Goal: Transaction & Acquisition: Obtain resource

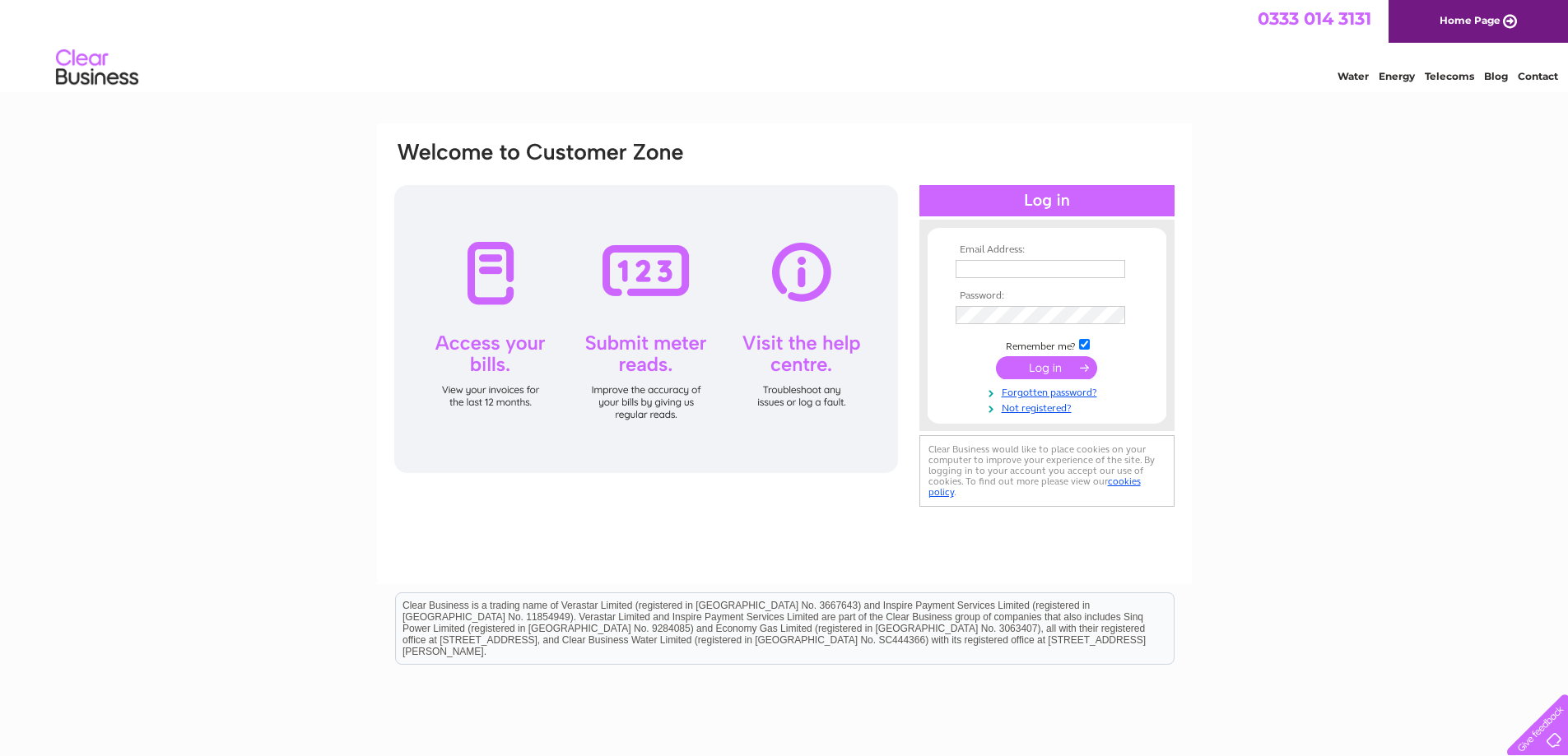
click at [1080, 279] on td at bounding box center [1047, 269] width 191 height 27
click at [1080, 271] on input "text" at bounding box center [1040, 269] width 170 height 18
type input "[EMAIL_ADDRESS][DOMAIN_NAME]"
click at [1066, 267] on input "[EMAIL_ADDRESS][DOMAIN_NAME]" at bounding box center [1040, 269] width 170 height 18
click at [996, 358] on input "submit" at bounding box center [1046, 370] width 101 height 23
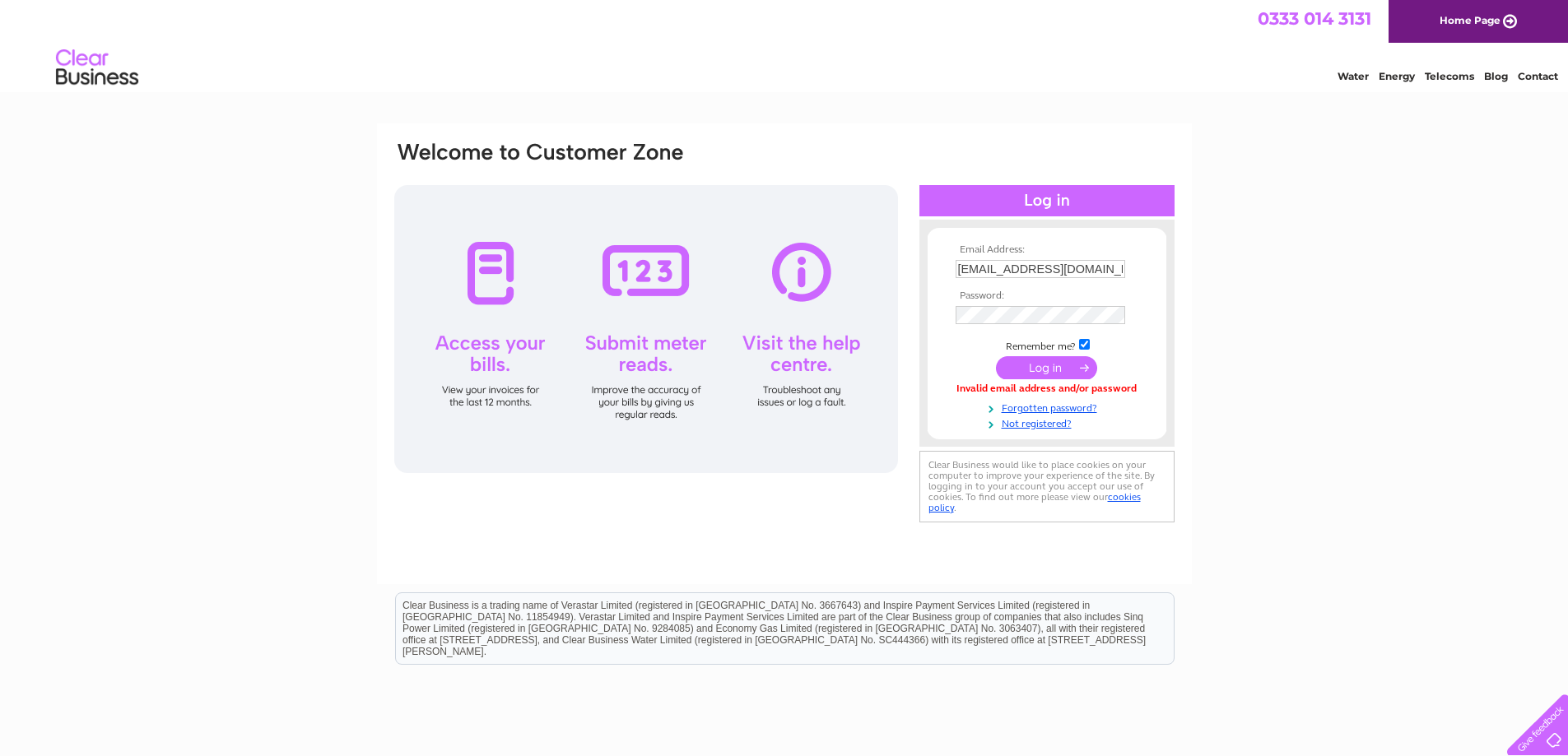
click at [1076, 264] on input "gericompletesalon@gmail.com" at bounding box center [1040, 269] width 170 height 18
click at [996, 358] on input "submit" at bounding box center [1046, 370] width 101 height 23
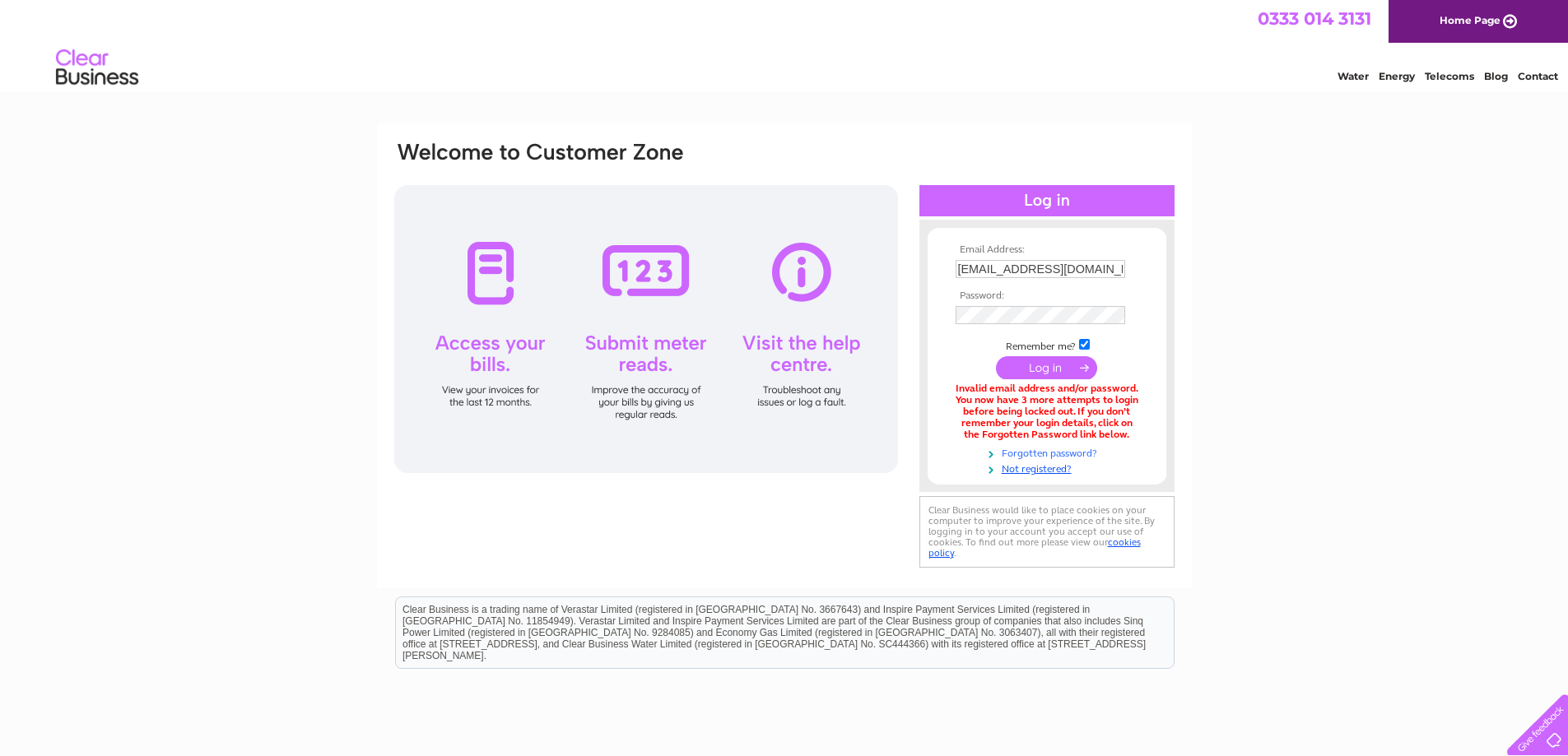
click at [1055, 446] on link "Forgotten password?" at bounding box center [1048, 453] width 187 height 16
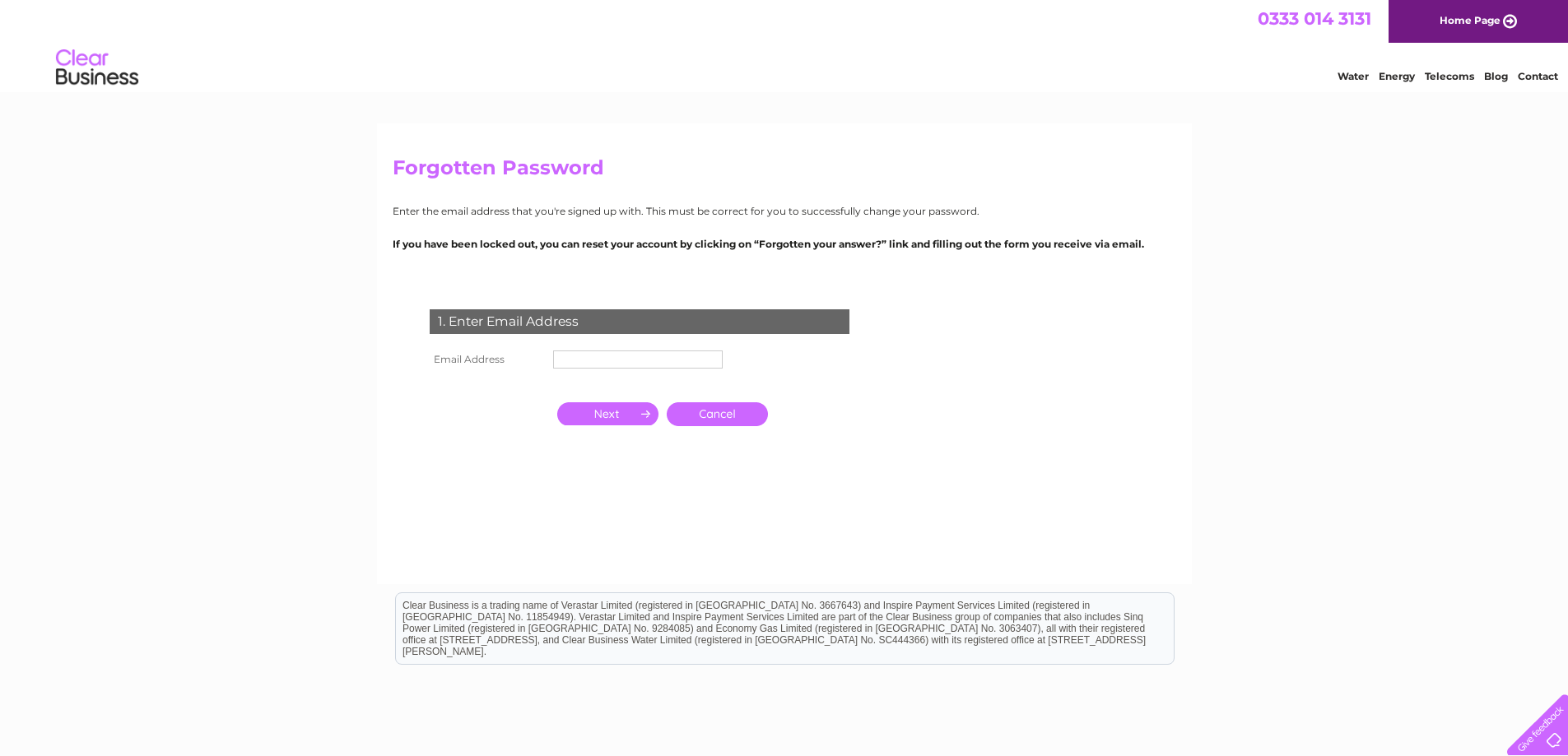
click at [612, 360] on input "text" at bounding box center [638, 359] width 170 height 18
type input "[EMAIL_ADDRESS][DOMAIN_NAME]"
click at [623, 404] on input "button" at bounding box center [608, 416] width 101 height 23
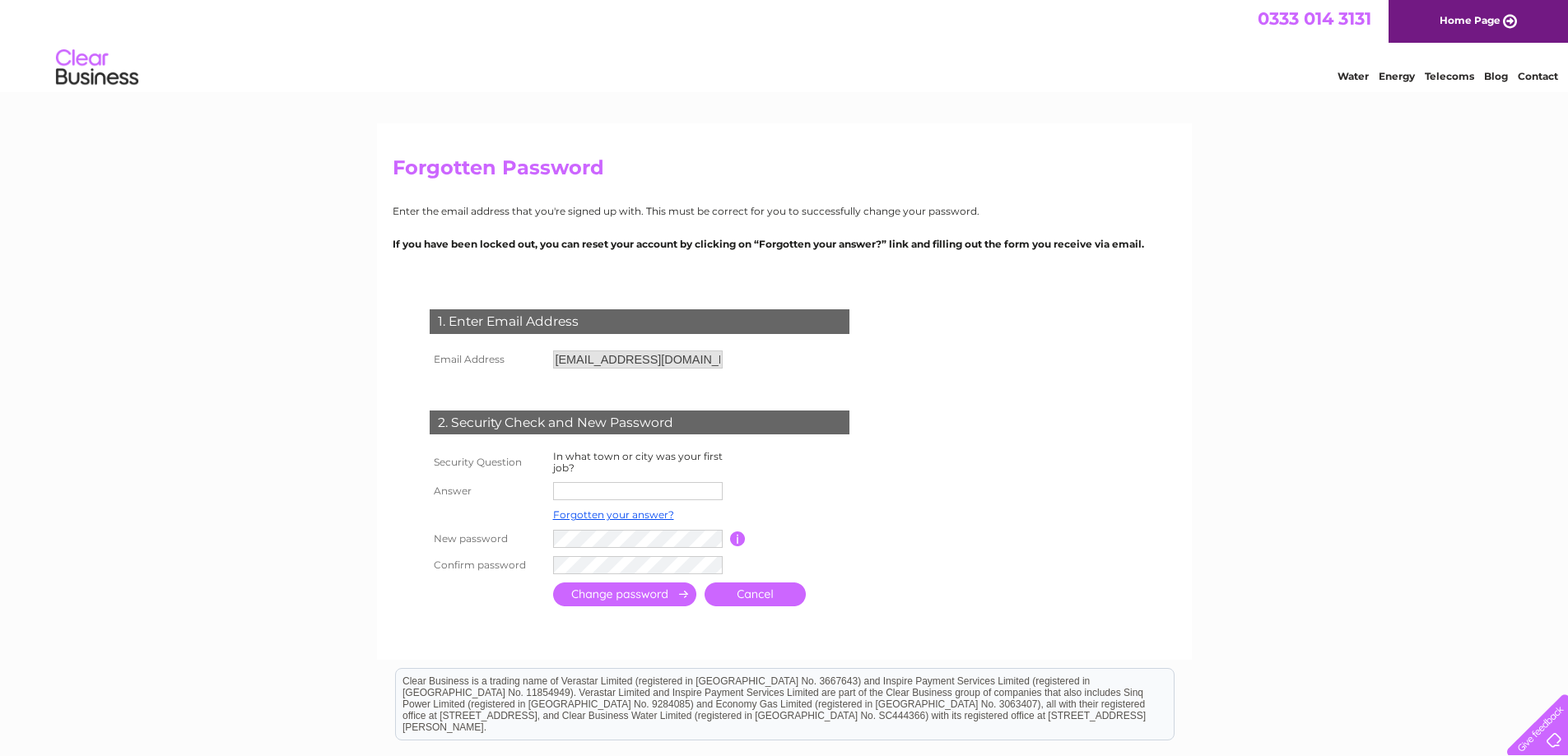
click at [626, 485] on input "text" at bounding box center [638, 491] width 170 height 18
type input "Glasgow"
click at [662, 597] on input "submit" at bounding box center [624, 596] width 143 height 24
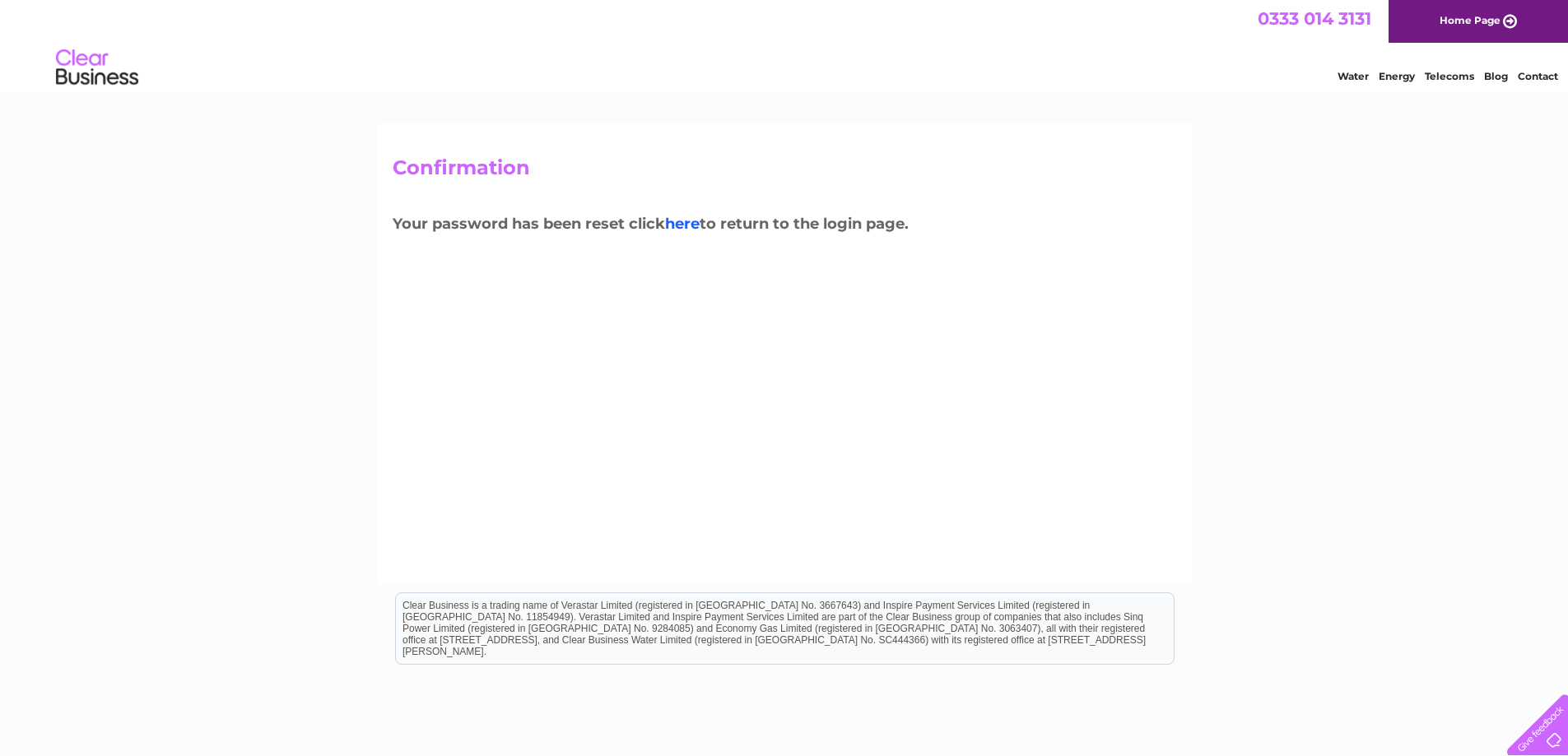
click at [680, 223] on link "here" at bounding box center [682, 224] width 34 height 18
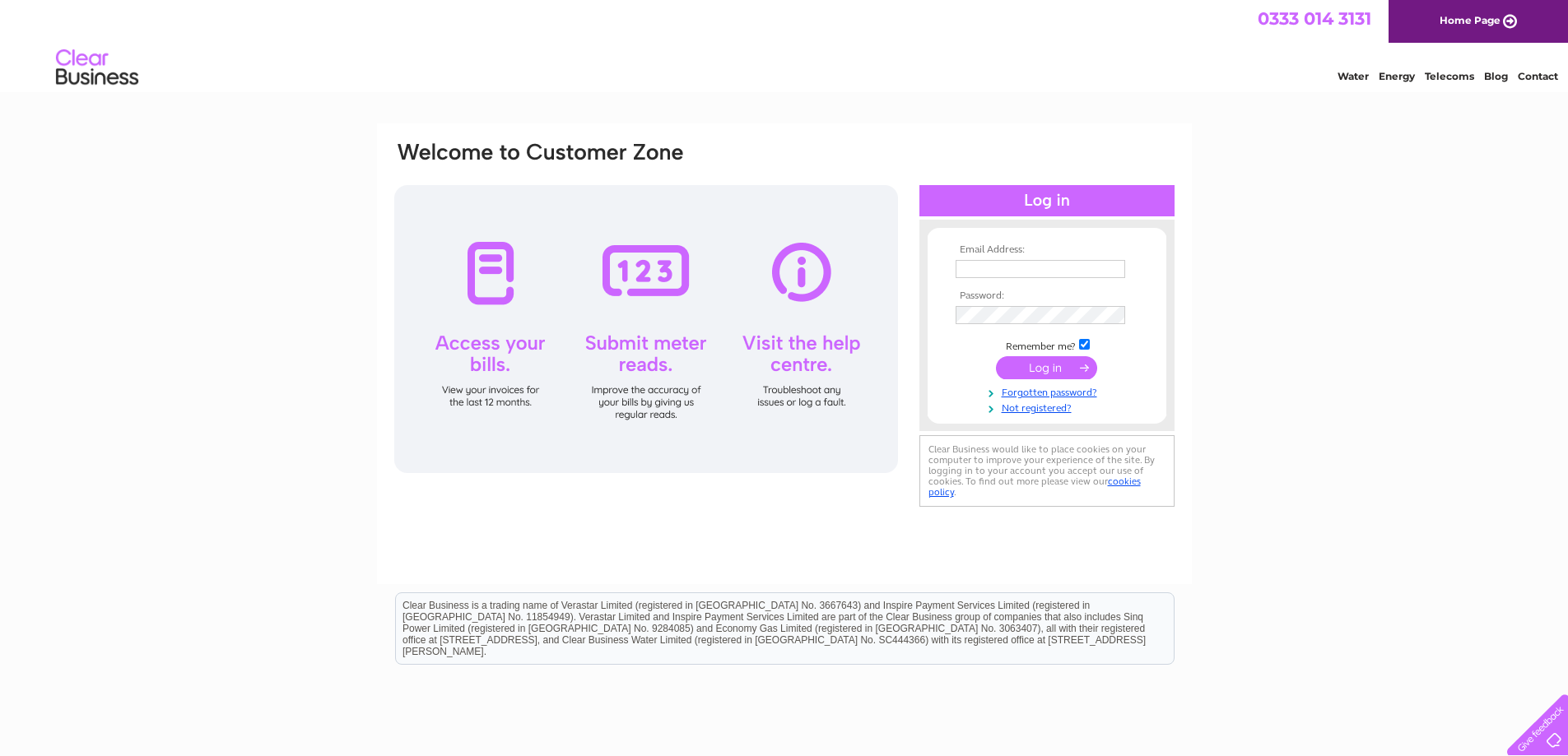
click at [1060, 260] on input "text" at bounding box center [1040, 269] width 170 height 18
type input "[EMAIL_ADDRESS][DOMAIN_NAME]"
click at [996, 358] on input "submit" at bounding box center [1046, 370] width 101 height 23
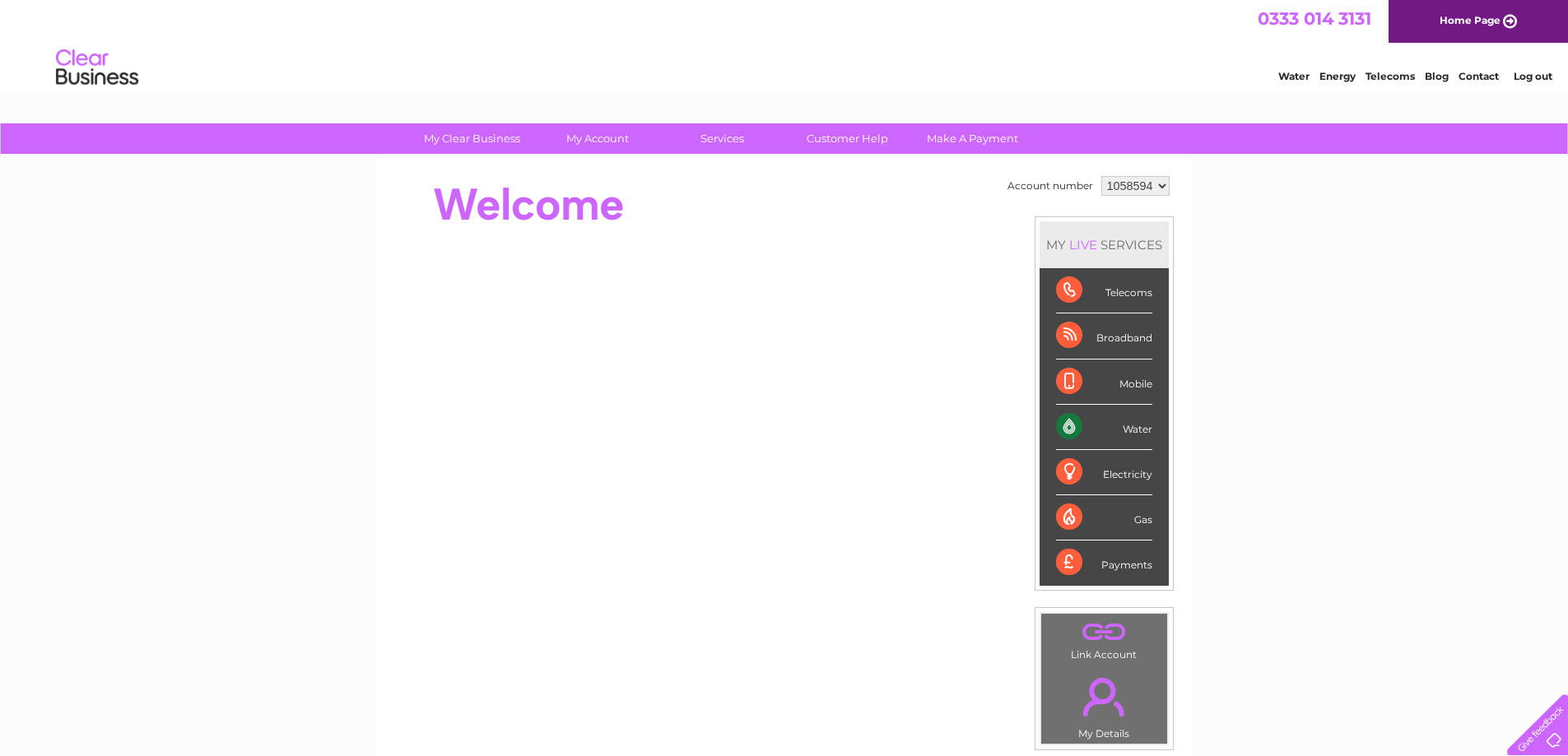
click at [1116, 302] on div "Telecoms" at bounding box center [1104, 290] width 96 height 45
click at [1120, 294] on div "Telecoms" at bounding box center [1104, 290] width 96 height 45
click at [1067, 294] on div "Telecoms" at bounding box center [1104, 290] width 96 height 45
click at [1289, 77] on link "Water" at bounding box center [1293, 76] width 31 height 12
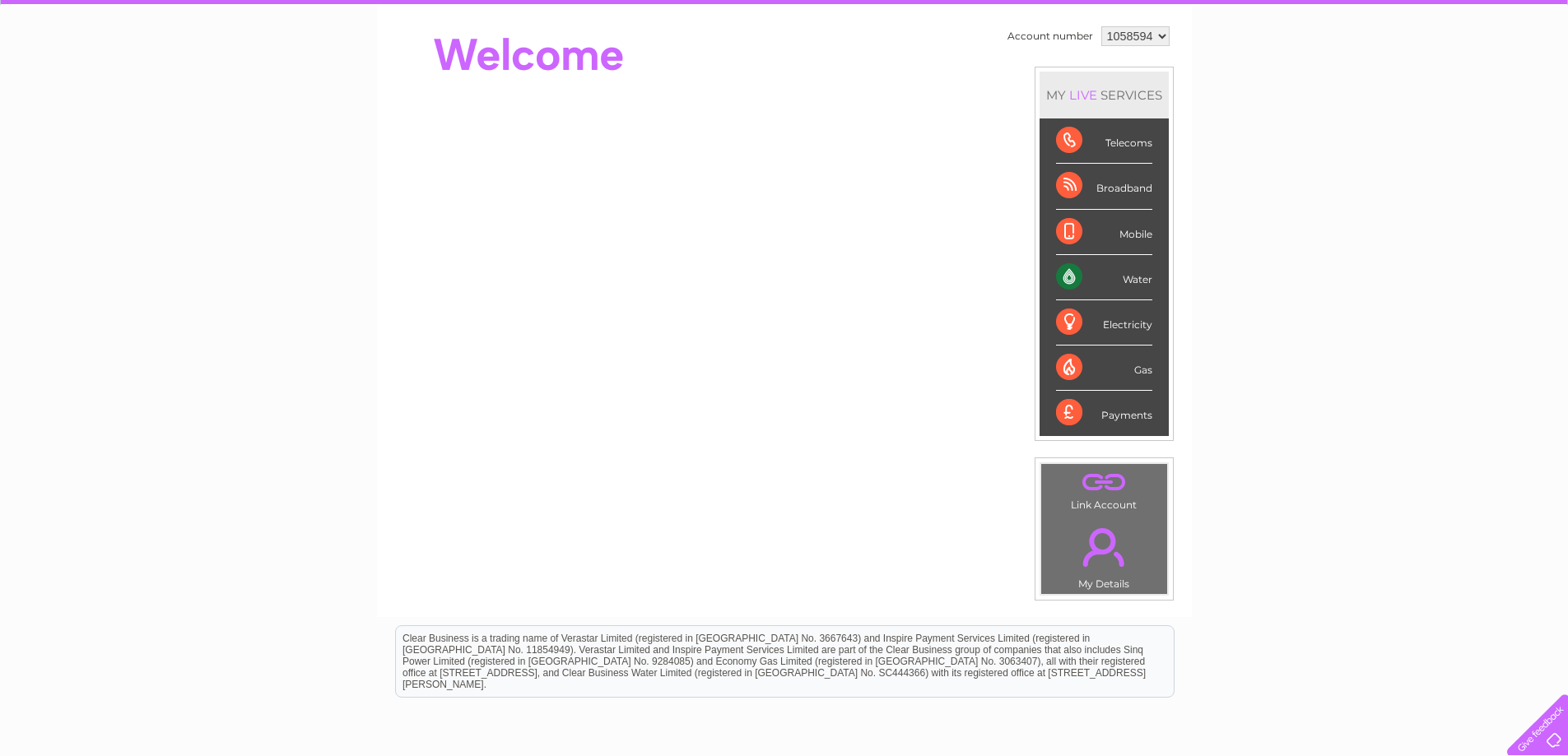
scroll to position [304, 0]
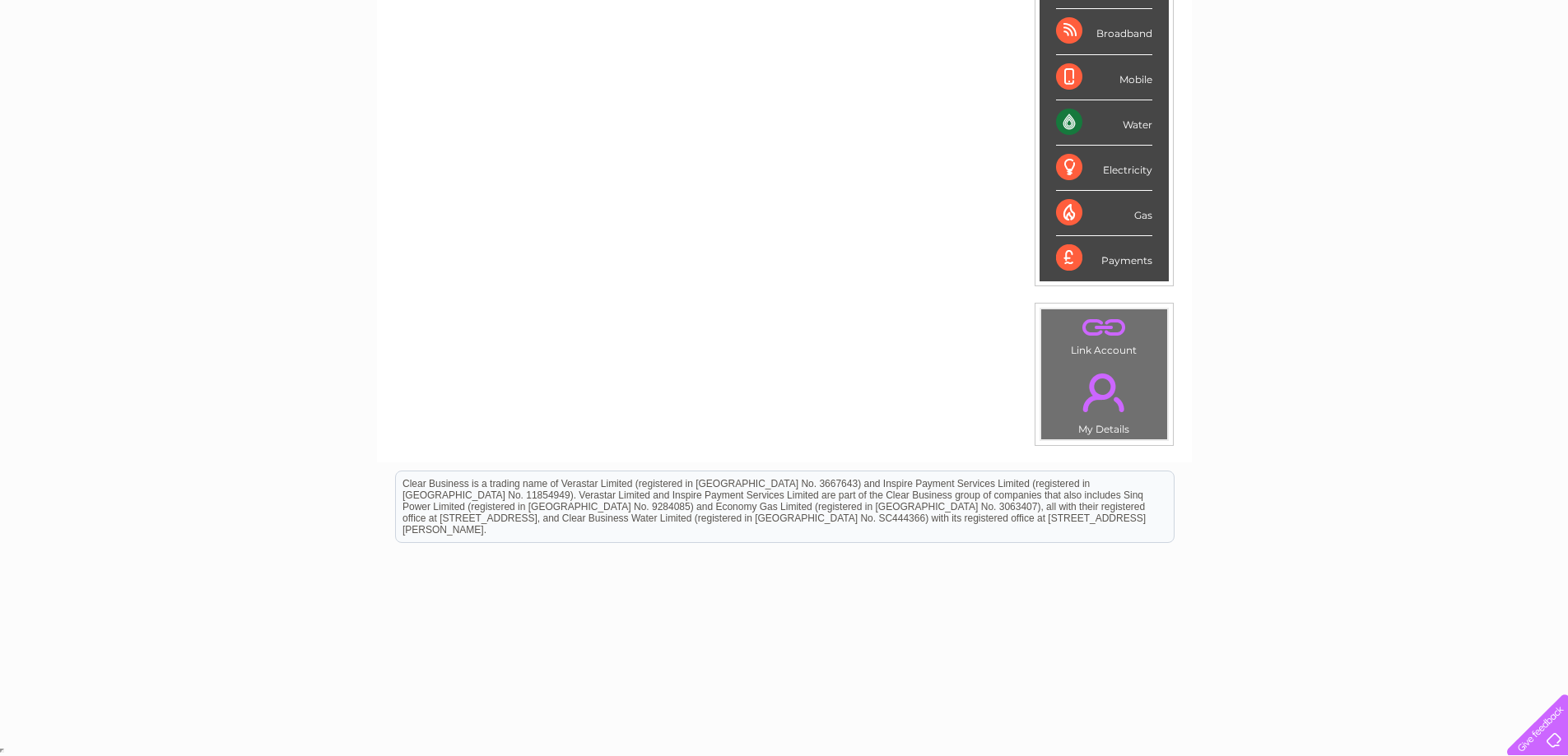
click at [1095, 421] on link "." at bounding box center [1104, 392] width 118 height 57
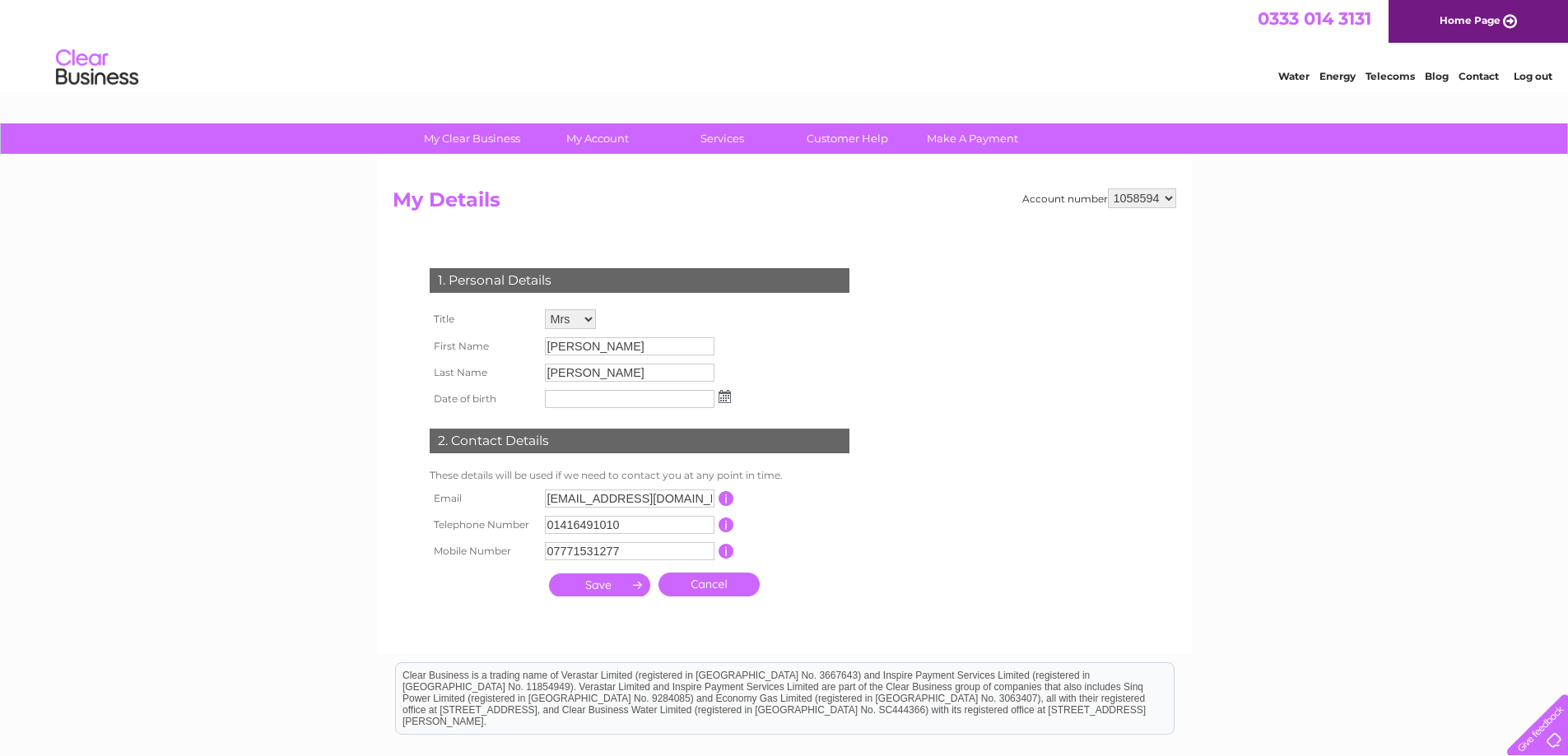
click at [572, 580] on input "submit" at bounding box center [600, 585] width 101 height 23
click at [582, 591] on input "submit" at bounding box center [600, 587] width 101 height 23
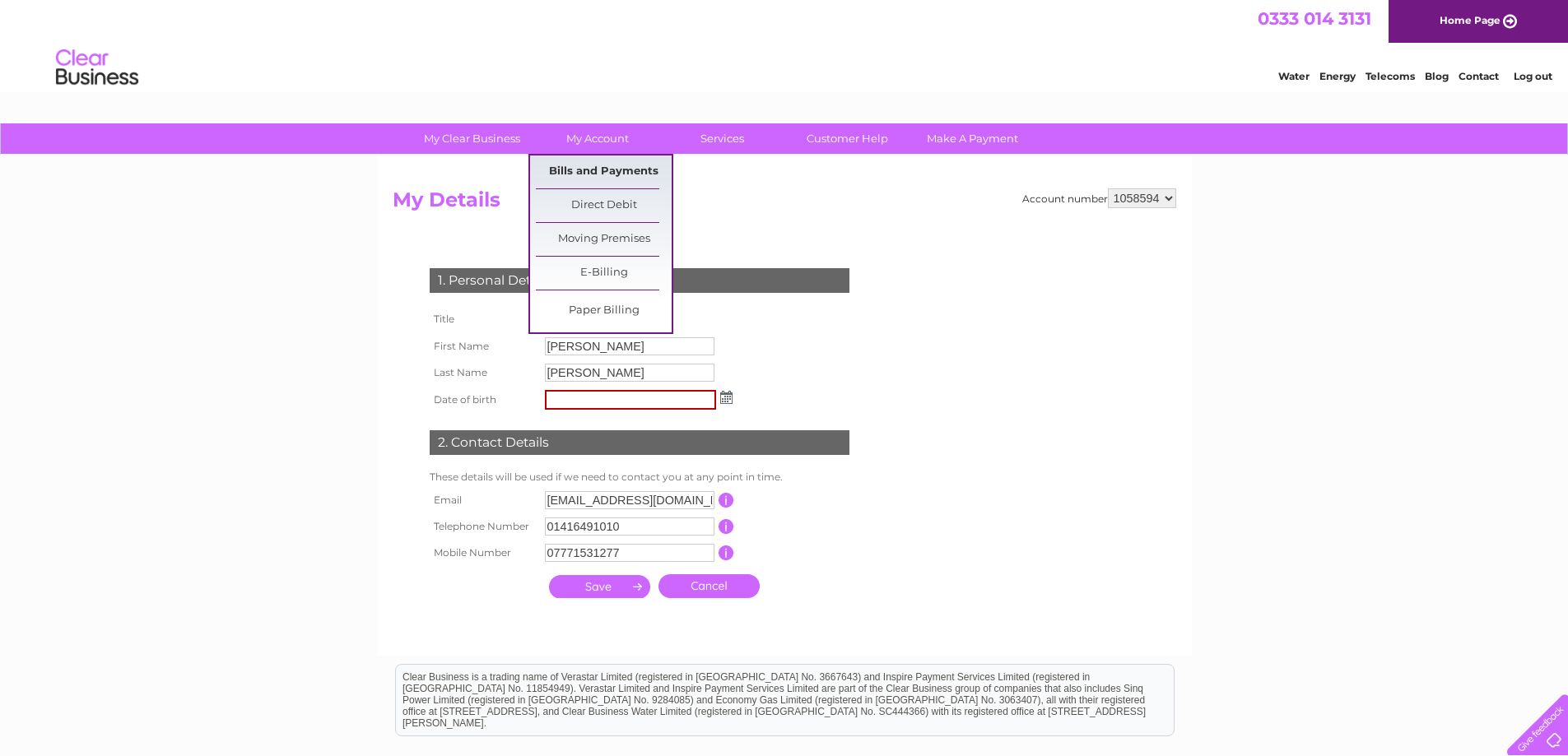
click at [616, 170] on link "Bills and Payments" at bounding box center [604, 172] width 136 height 33
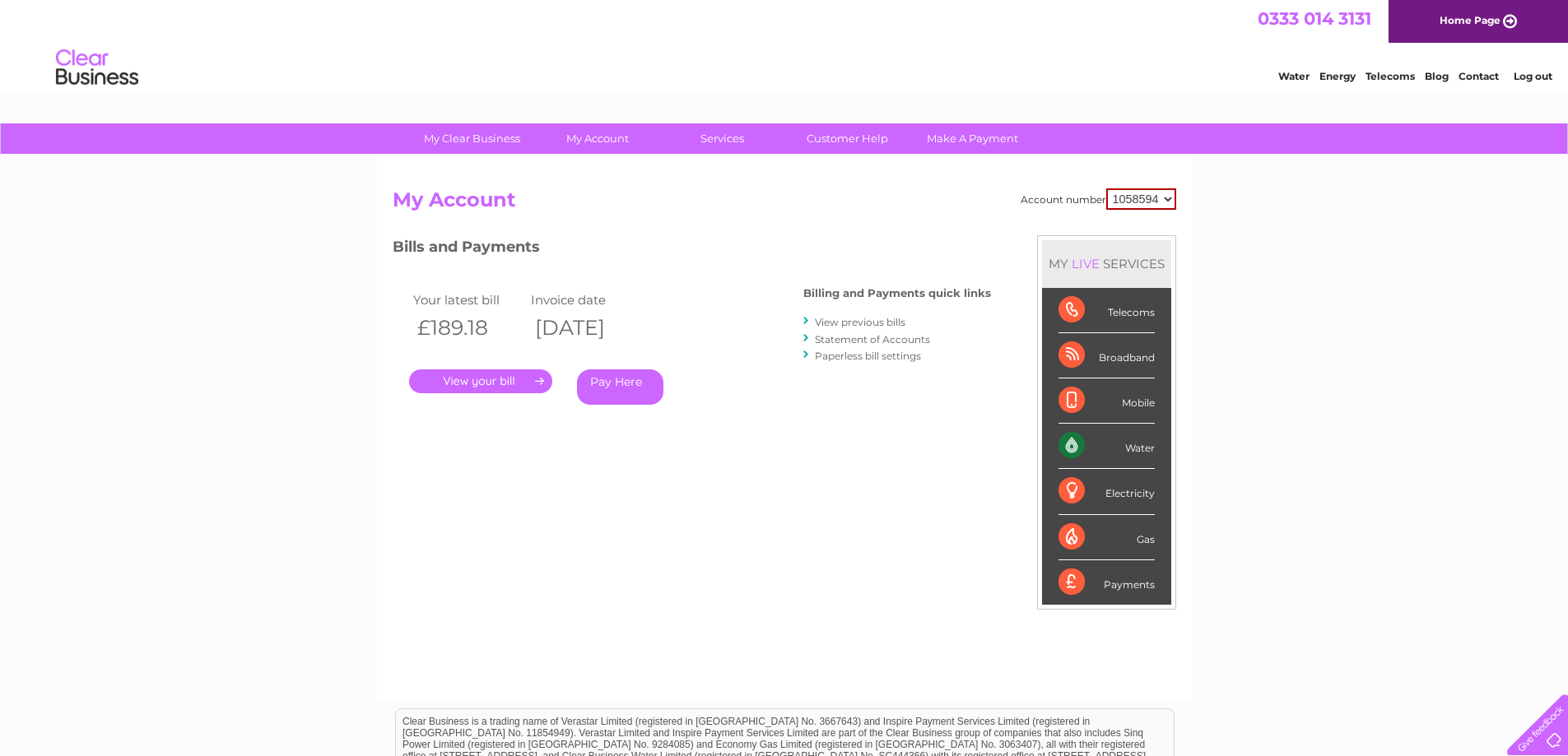
click at [450, 380] on link "." at bounding box center [481, 381] width 143 height 24
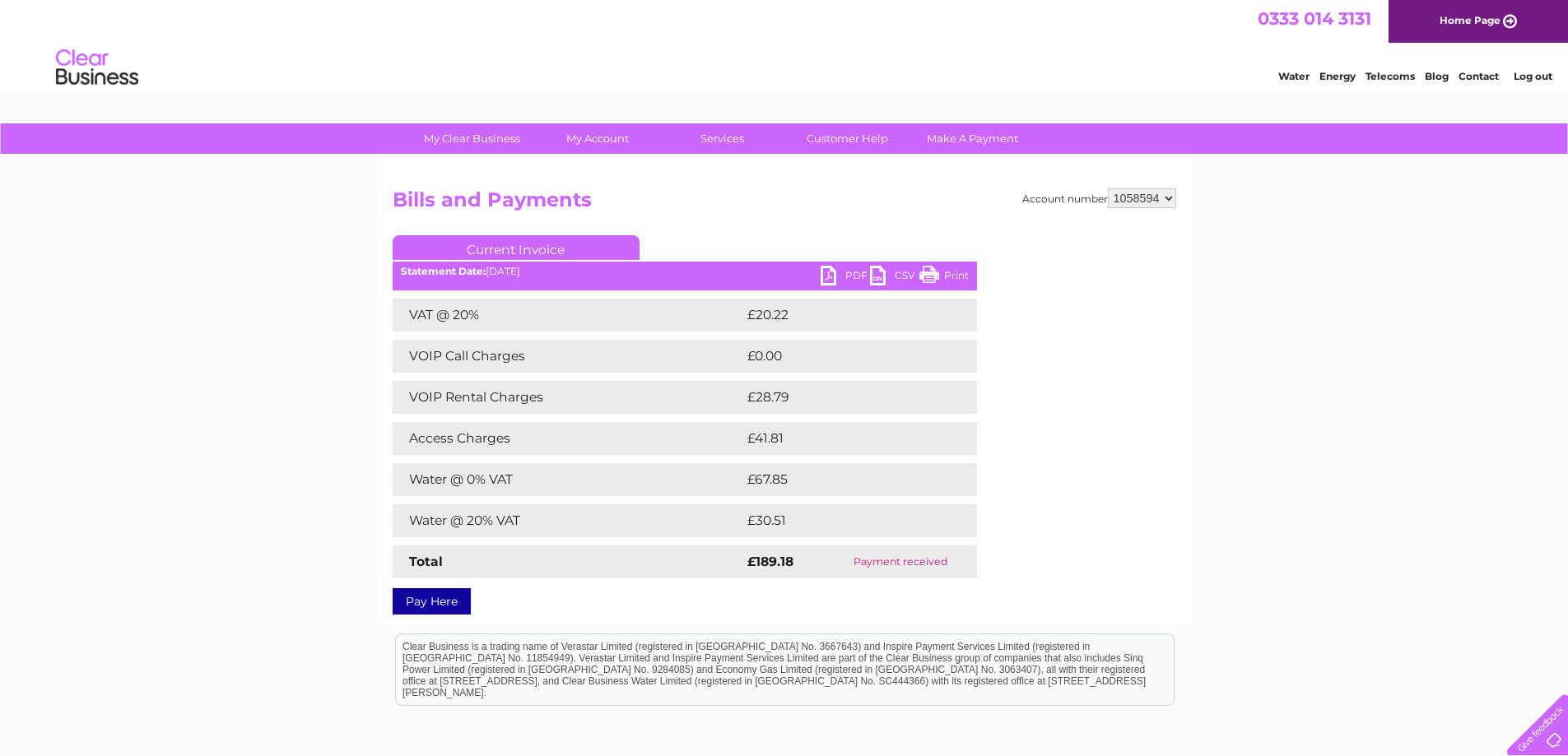
click at [844, 272] on link "PDF" at bounding box center [845, 278] width 50 height 24
click at [1305, 73] on link "Water" at bounding box center [1293, 76] width 31 height 12
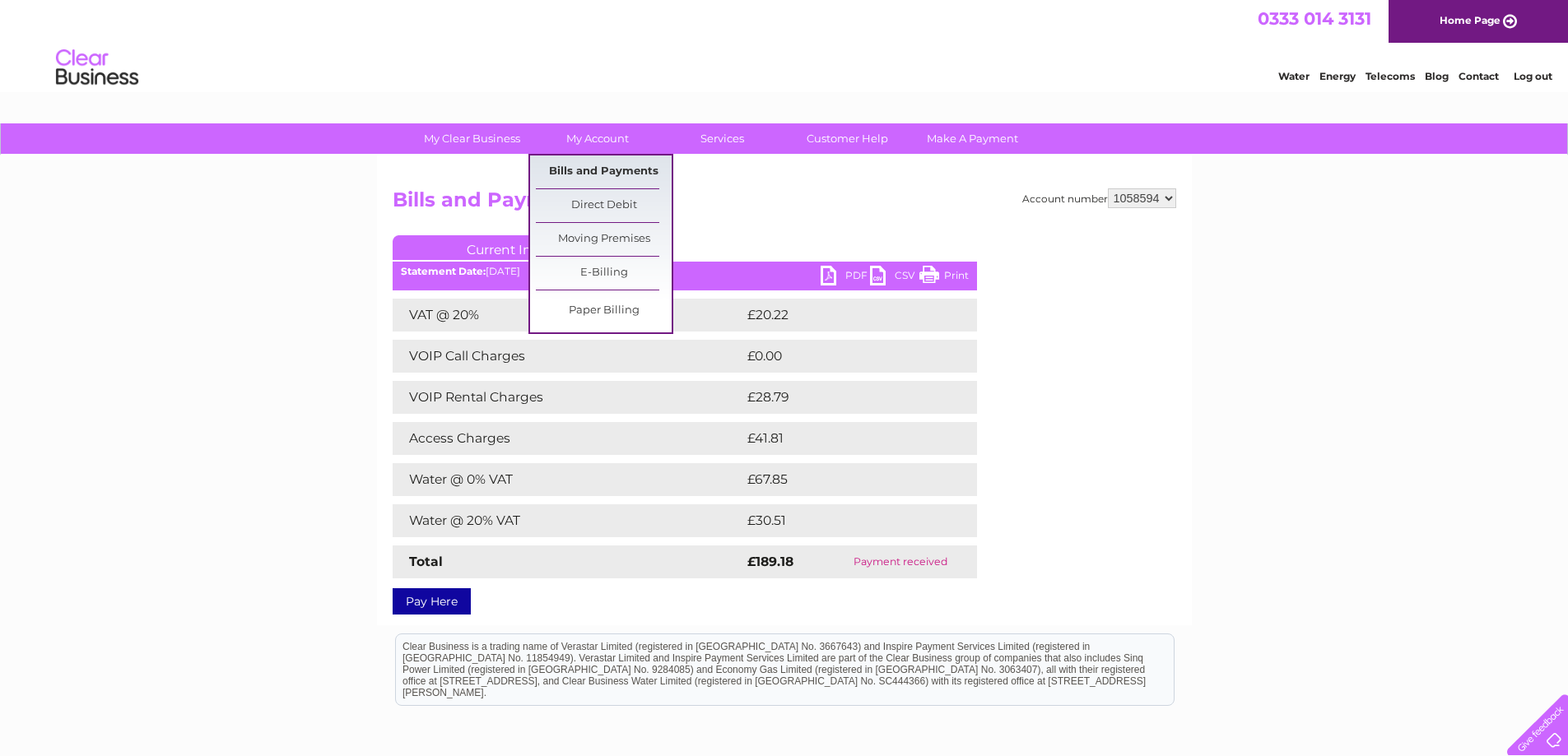
click at [585, 165] on link "Bills and Payments" at bounding box center [604, 172] width 136 height 33
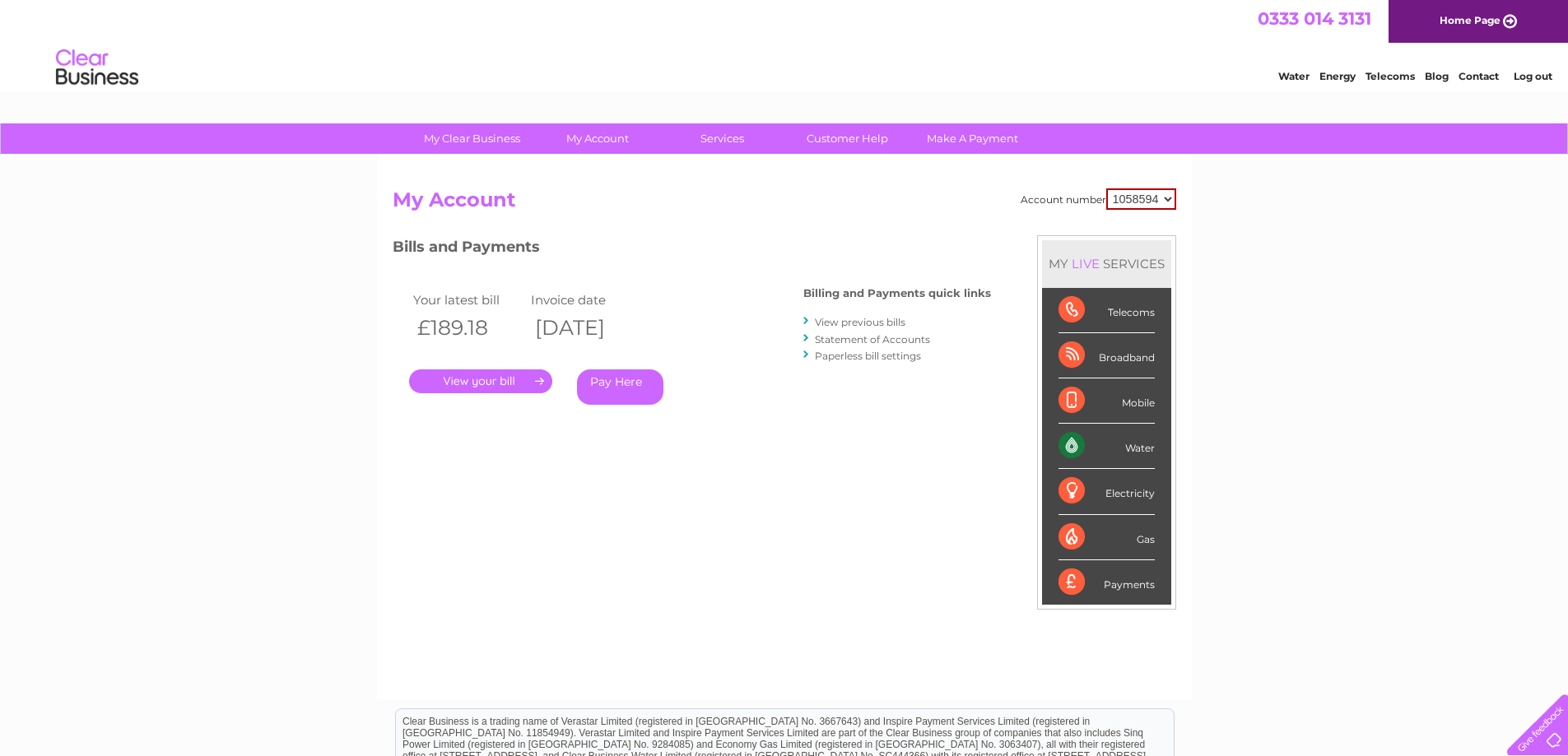
click at [858, 325] on link "View previous bills" at bounding box center [860, 322] width 90 height 12
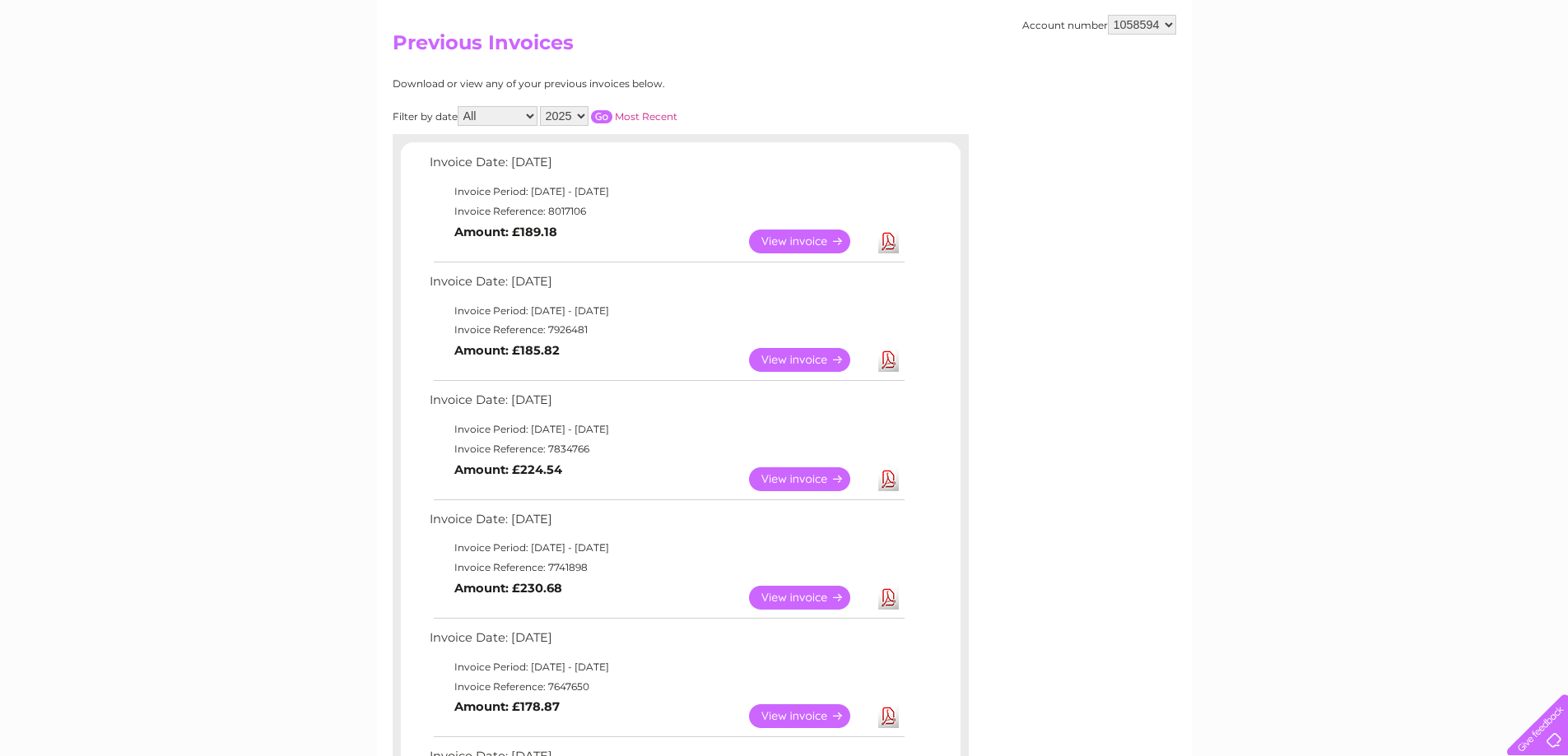
scroll to position [164, 0]
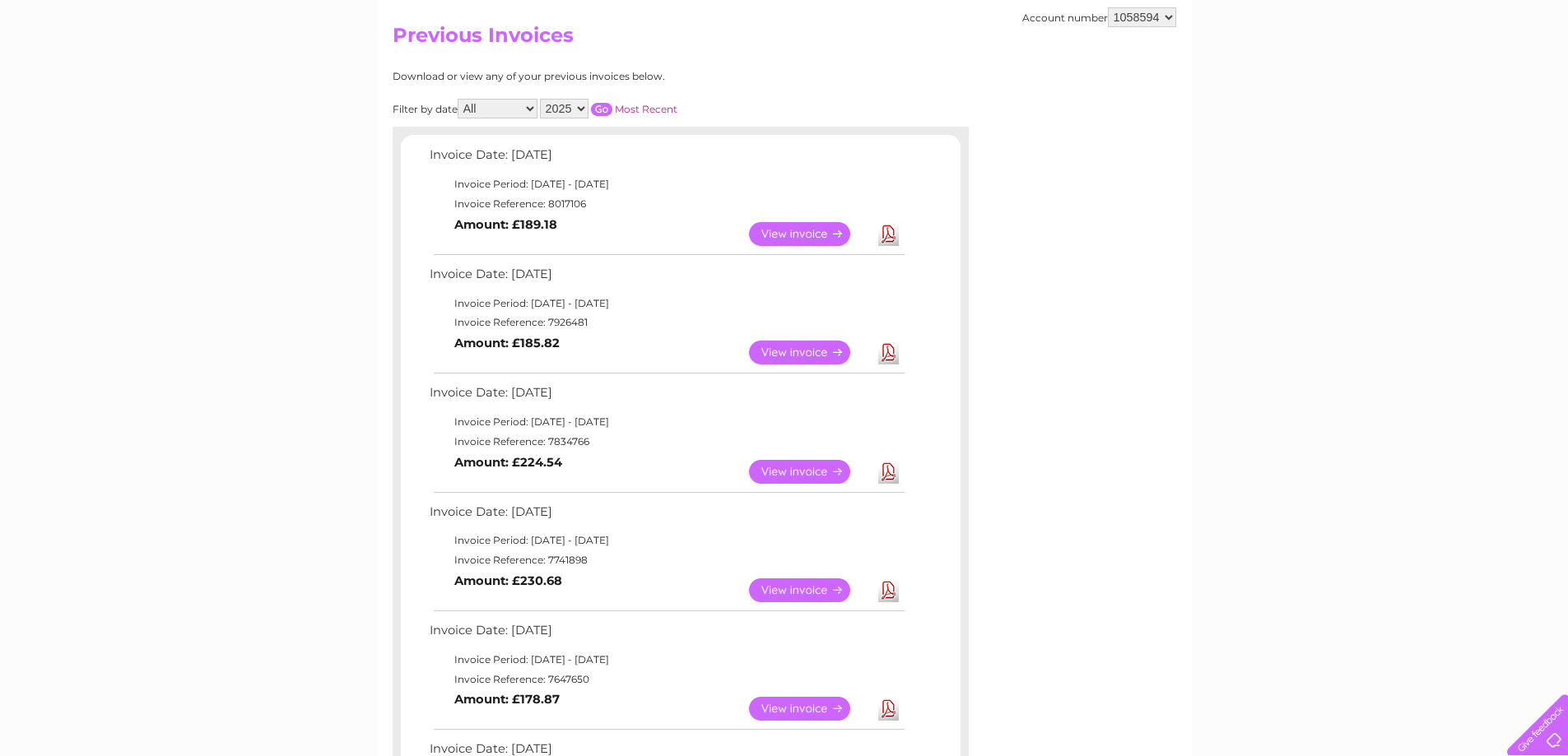
click at [815, 477] on link "View" at bounding box center [809, 471] width 121 height 24
click at [774, 594] on link "View" at bounding box center [809, 590] width 121 height 24
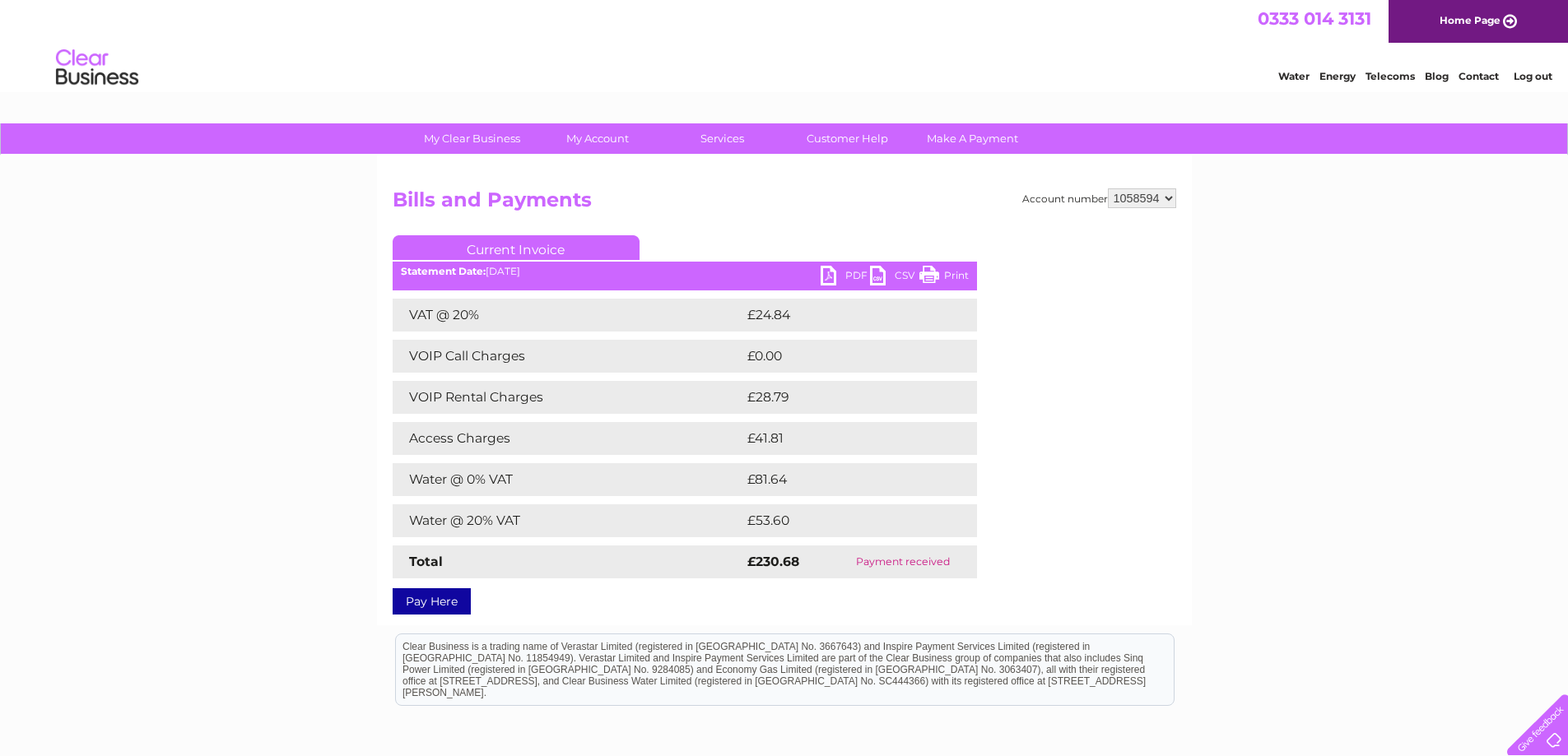
click at [849, 279] on link "PDF" at bounding box center [845, 278] width 50 height 24
click at [963, 76] on div "Water Energy Telecoms Blog Contact Log out" at bounding box center [784, 69] width 1568 height 53
